Goal: Find specific page/section: Find specific page/section

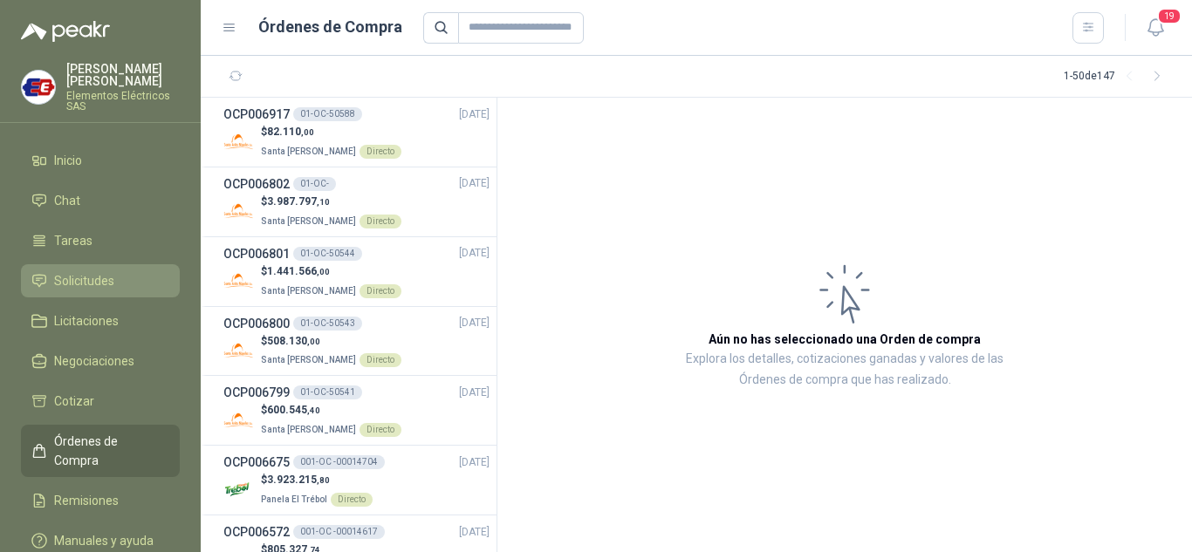
click at [66, 283] on span "Solicitudes" at bounding box center [84, 280] width 60 height 19
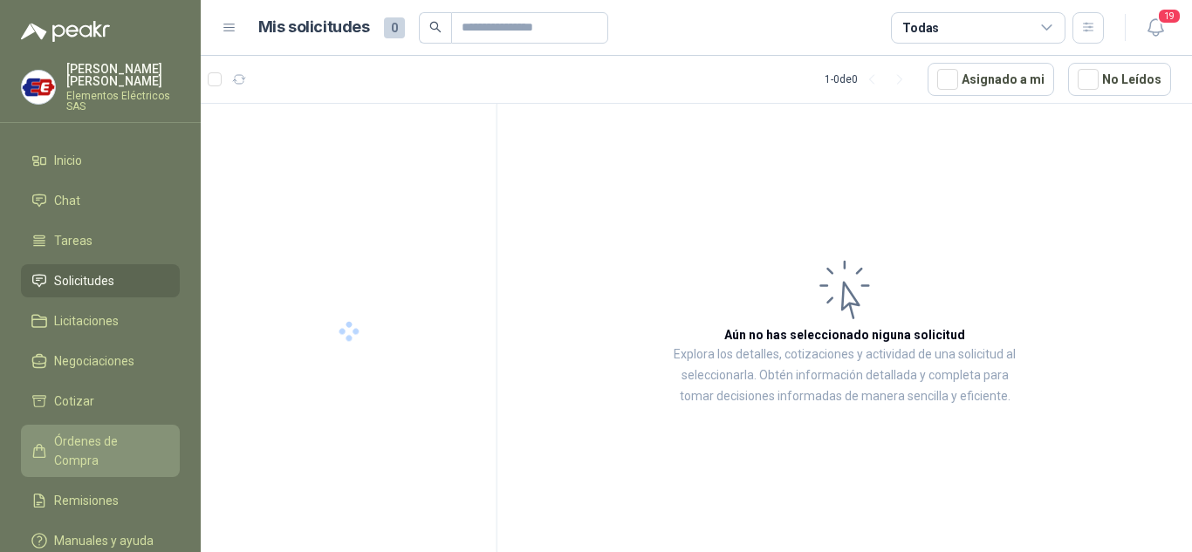
click at [80, 448] on span "Órdenes de Compra" at bounding box center [108, 451] width 109 height 38
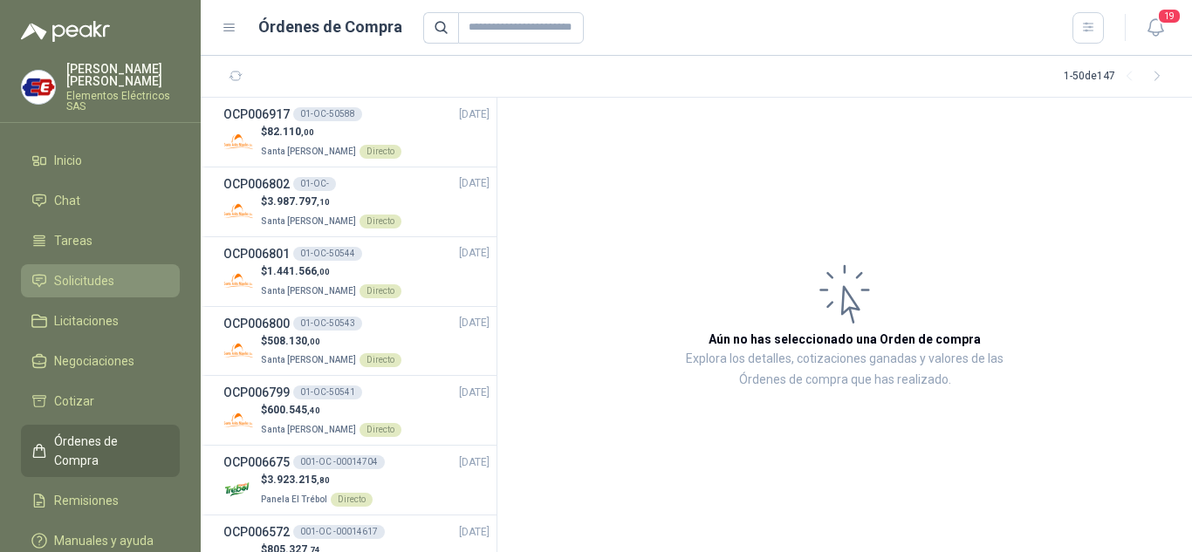
click at [95, 273] on span "Solicitudes" at bounding box center [84, 280] width 60 height 19
